Goal: Transaction & Acquisition: Purchase product/service

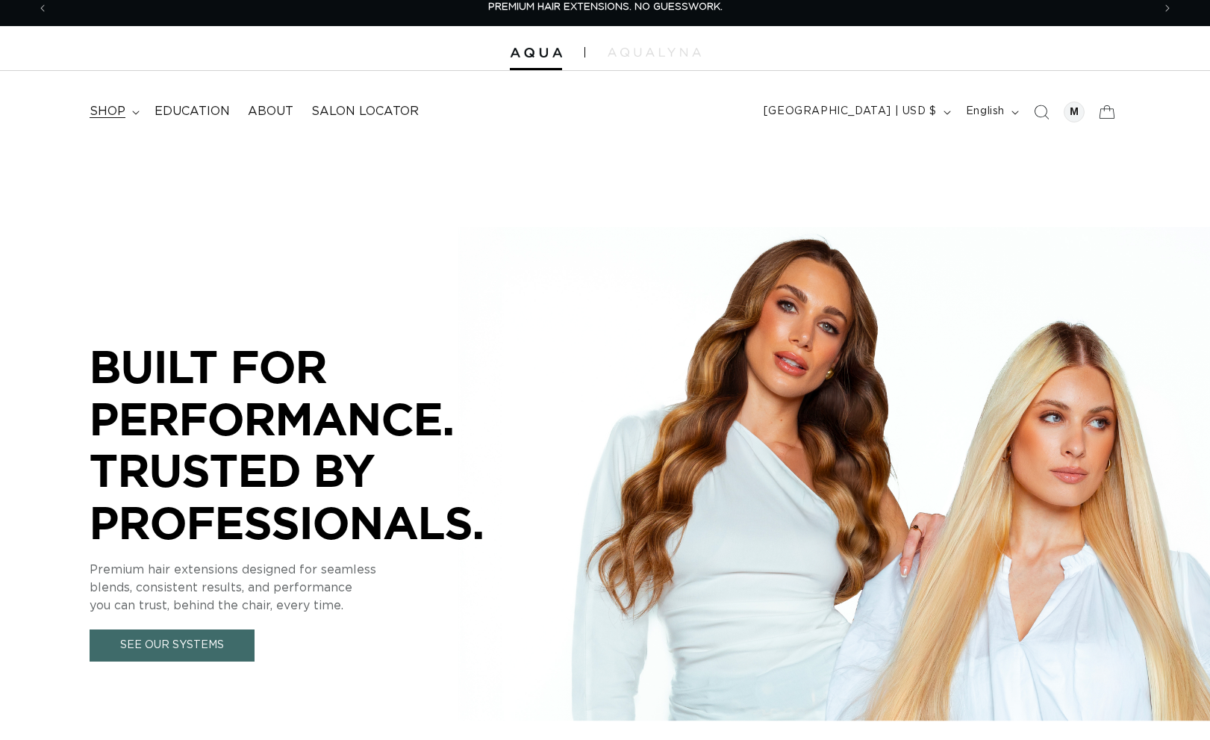
click at [108, 103] on summary "shop" at bounding box center [113, 112] width 65 height 34
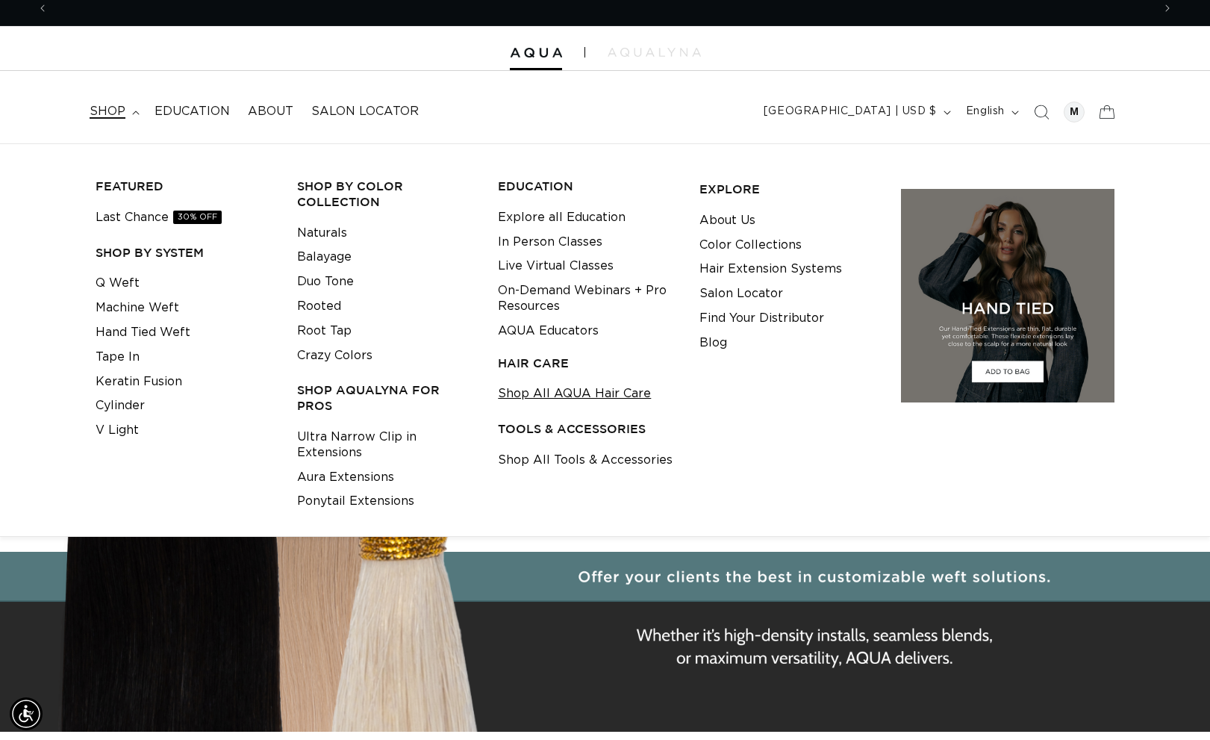
scroll to position [0, 2207]
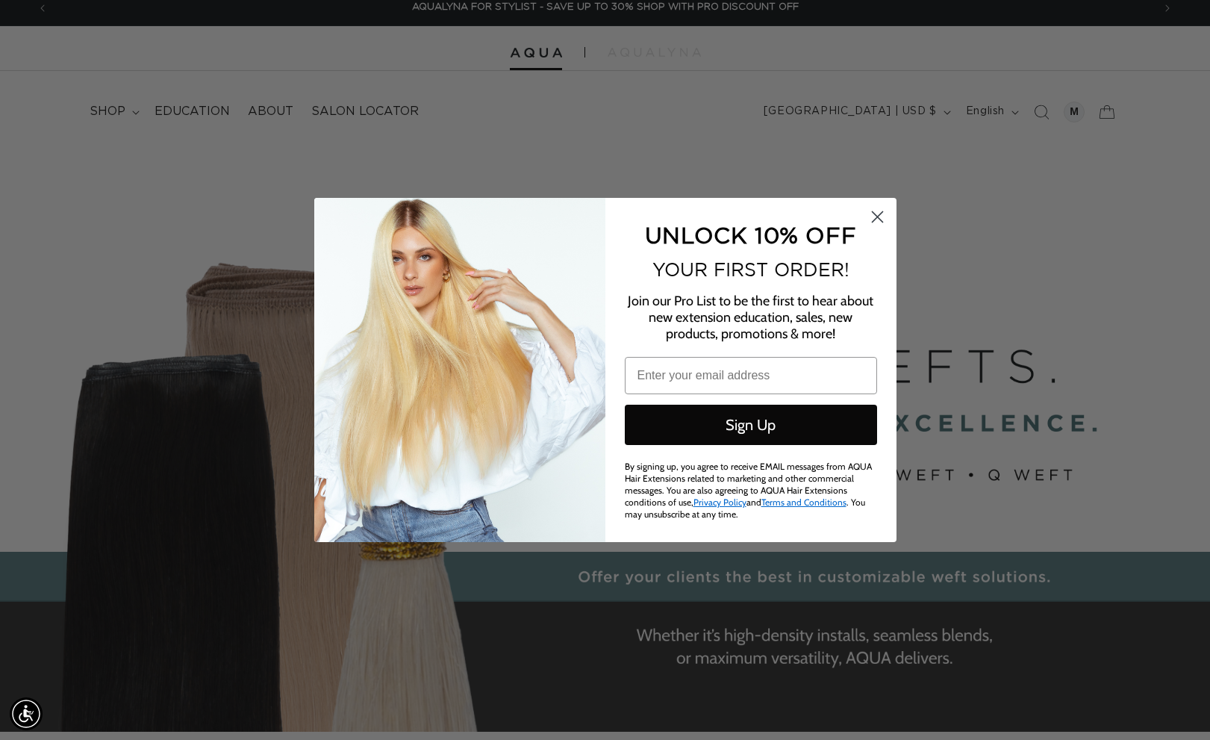
click at [881, 228] on circle "Close dialog" at bounding box center [876, 216] width 25 height 25
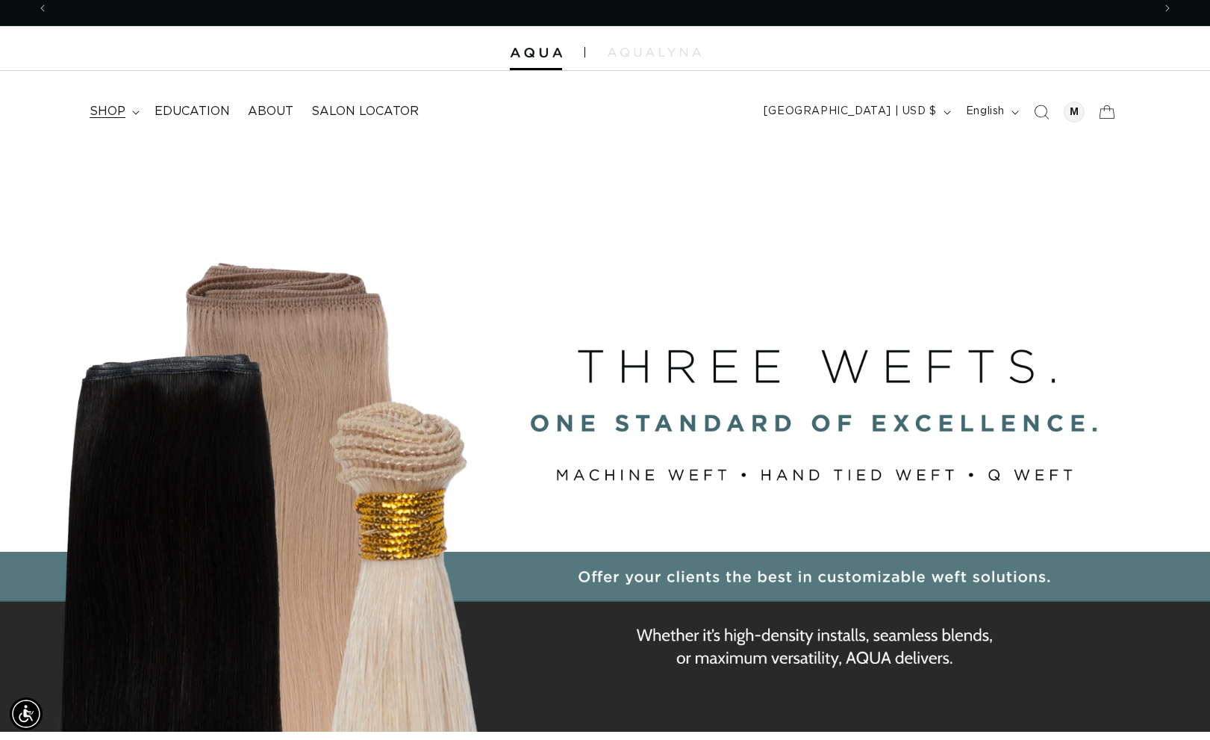
click at [115, 113] on span "shop" at bounding box center [108, 112] width 36 height 16
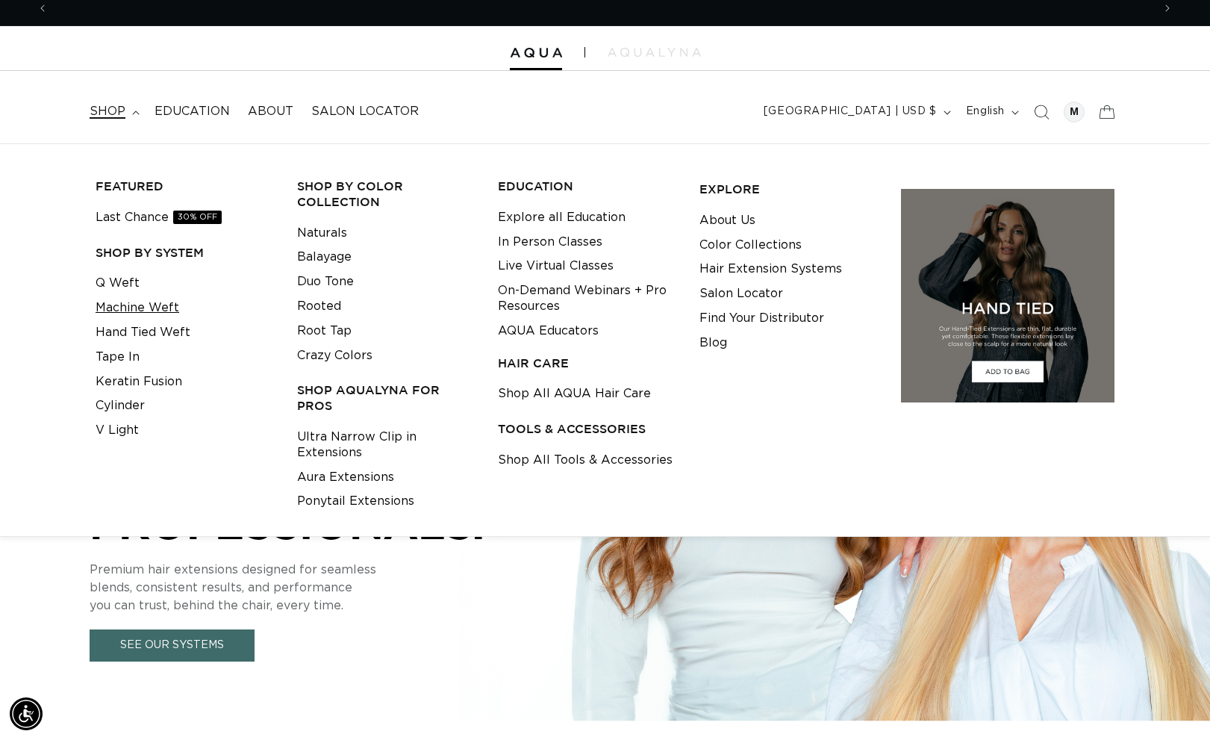
scroll to position [0, 1104]
click at [149, 304] on link "Machine Weft" at bounding box center [138, 308] width 84 height 25
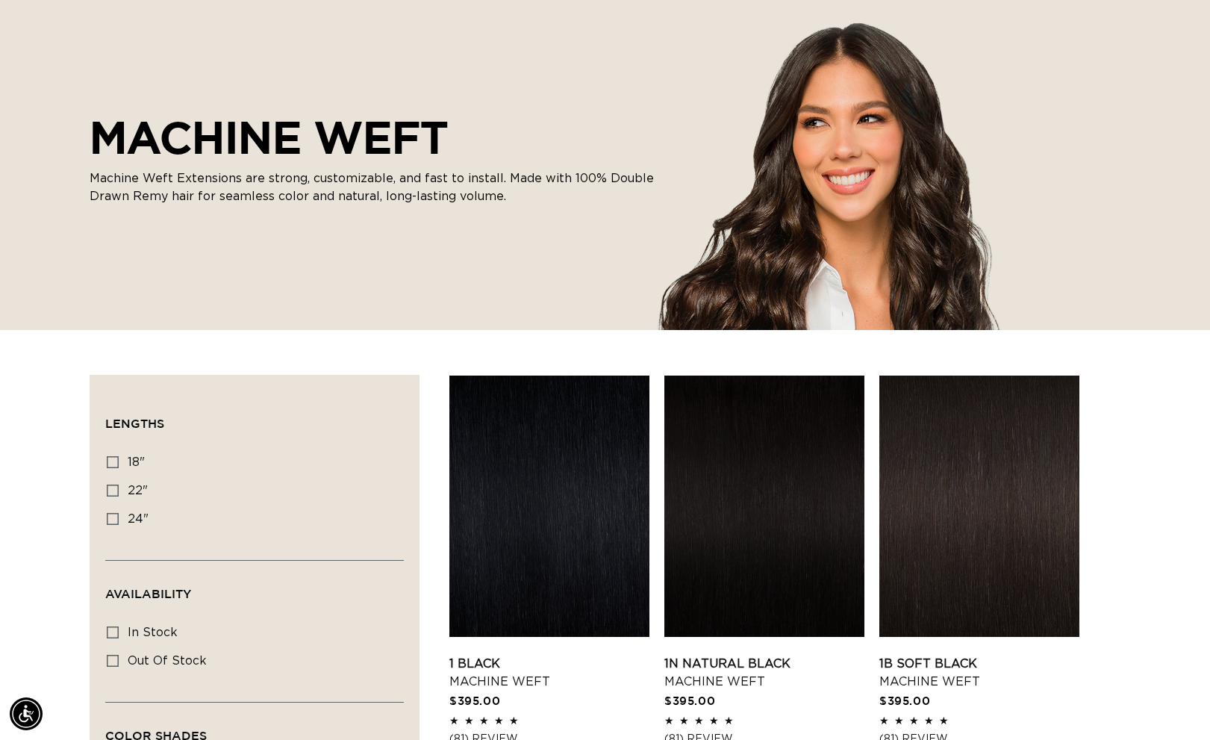
scroll to position [0, 1104]
